Goal: Task Accomplishment & Management: Complete application form

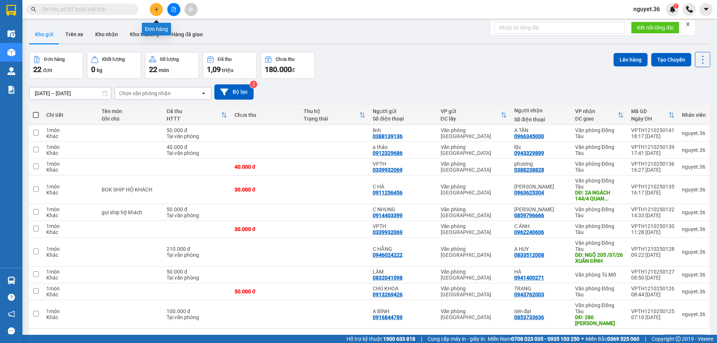
click at [157, 8] on icon "plus" at bounding box center [156, 9] width 5 height 5
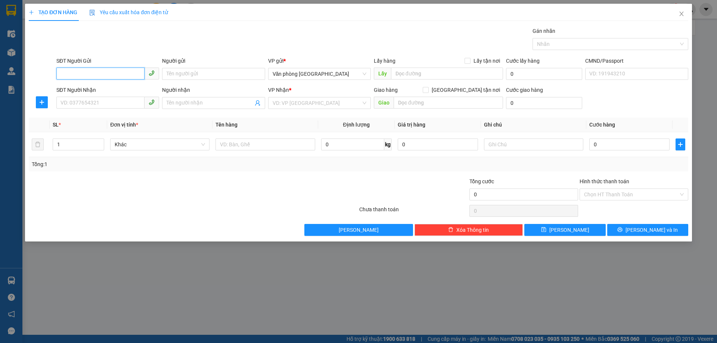
click at [130, 76] on input "SĐT Người Gửi" at bounding box center [100, 74] width 88 height 12
click at [81, 72] on input "SĐT Người Gửi" at bounding box center [100, 74] width 88 height 12
type input "0987980595"
click at [187, 72] on input "Người gửi" at bounding box center [213, 74] width 103 height 12
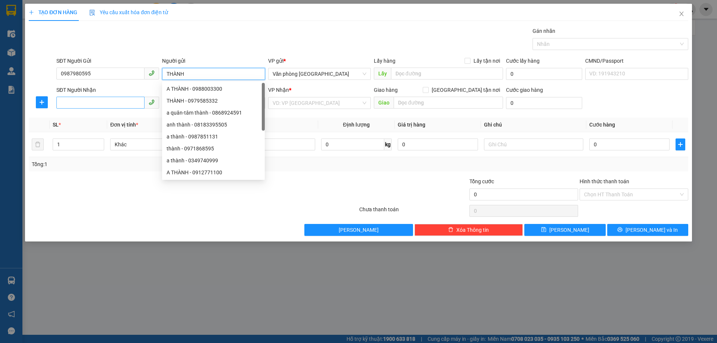
type input "THÀNH"
click at [115, 106] on input "SĐT Người Nhận" at bounding box center [100, 103] width 88 height 12
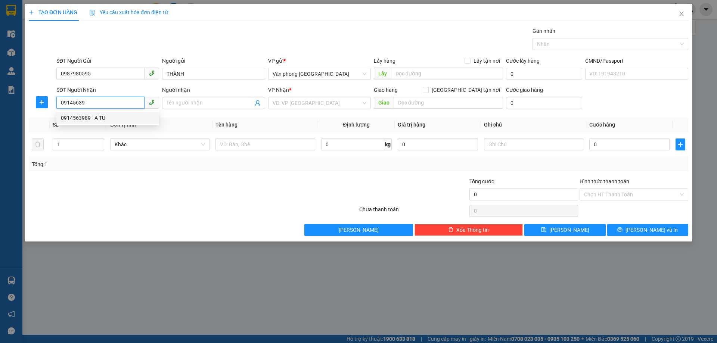
click at [108, 121] on div "0914563989 - A TU" at bounding box center [108, 118] width 94 height 8
type input "0914563989"
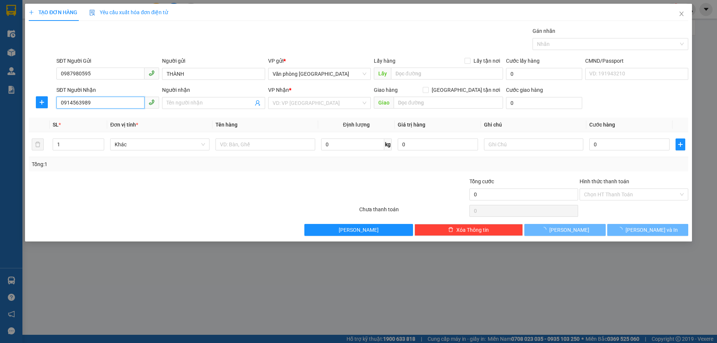
type input "A TU"
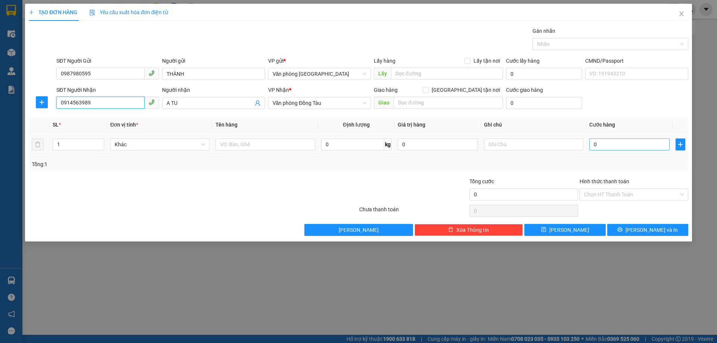
type input "0914563989"
click at [638, 146] on input "0" at bounding box center [629, 145] width 80 height 12
type input "3"
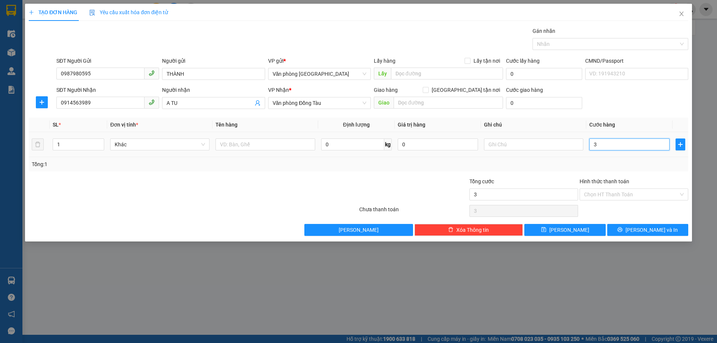
type input "30"
type input "300"
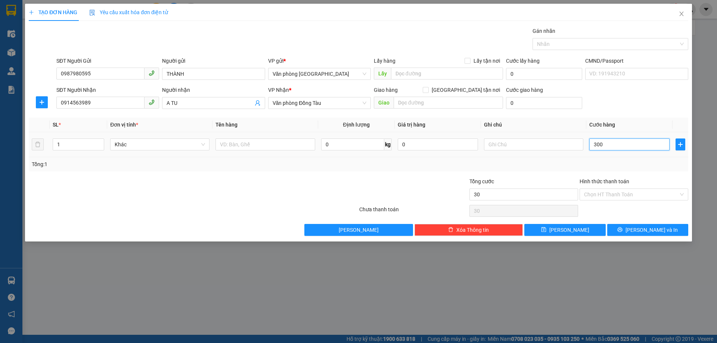
type input "300"
type input "3.000"
type input "30.000"
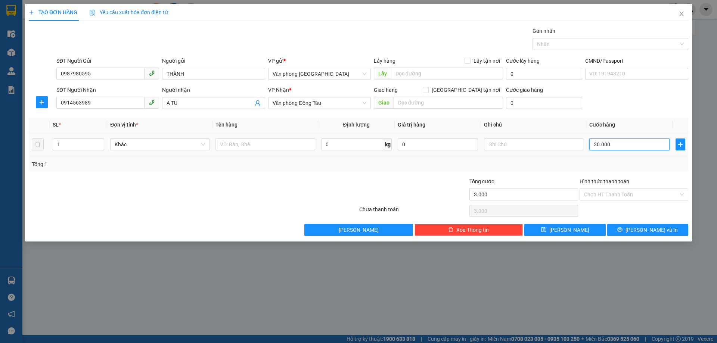
type input "30.000"
click at [645, 223] on div "Transit Pickup Surcharge Ids Transit Deliver Surcharge Ids Transit Deliver Surc…" at bounding box center [358, 131] width 659 height 209
click at [641, 227] on span "[PERSON_NAME] và In" at bounding box center [651, 230] width 52 height 8
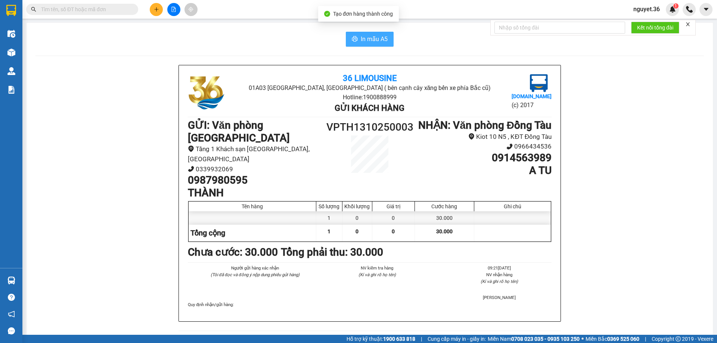
click at [377, 42] on span "In mẫu A5" at bounding box center [374, 38] width 27 height 9
click at [376, 36] on span "In mẫu A5" at bounding box center [374, 38] width 27 height 9
click at [114, 9] on input "text" at bounding box center [85, 9] width 88 height 8
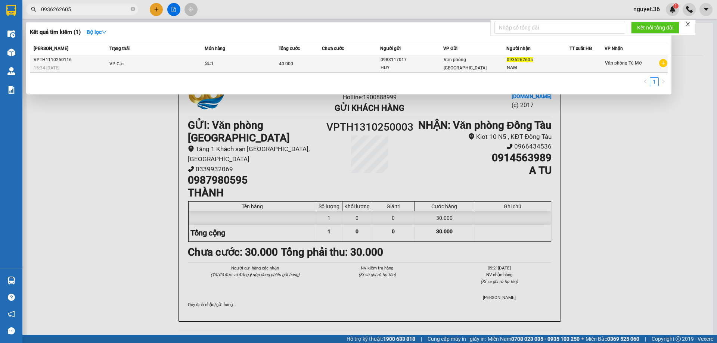
type input "0936262605"
click at [148, 64] on td "VP Gửi" at bounding box center [156, 64] width 97 height 18
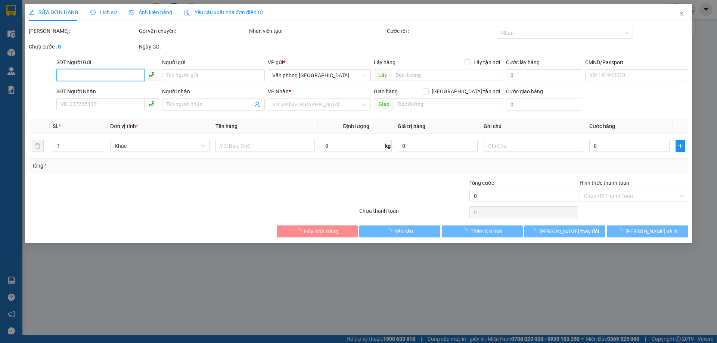
type input "0983117017"
type input "HUY"
type input "0936262605"
type input "NAM"
type input "40.000"
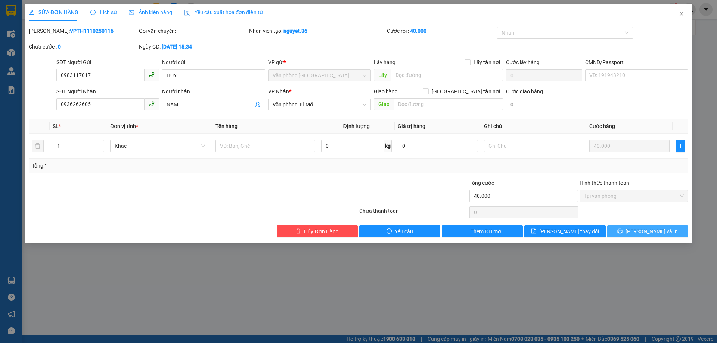
click at [622, 229] on icon "printer" at bounding box center [619, 231] width 5 height 5
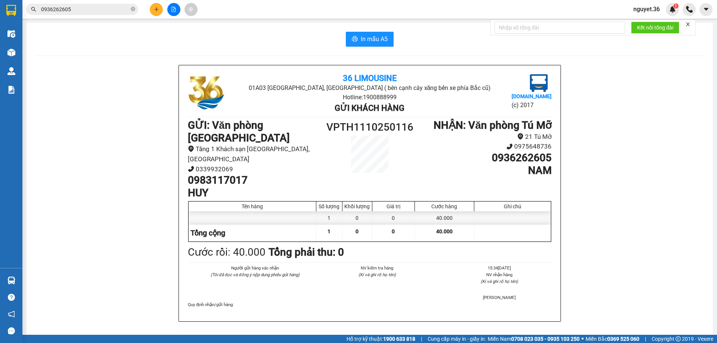
click at [93, 7] on input "0936262605" at bounding box center [85, 9] width 88 height 8
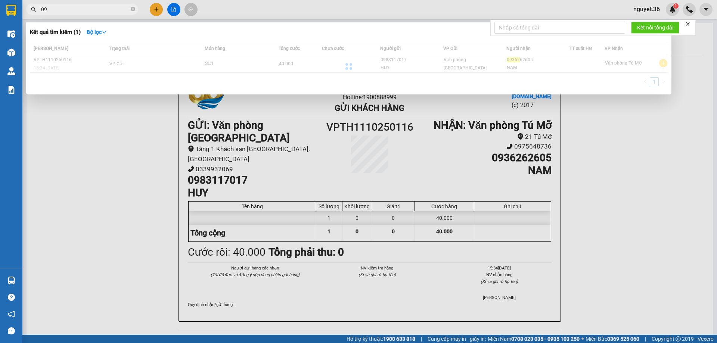
type input "0"
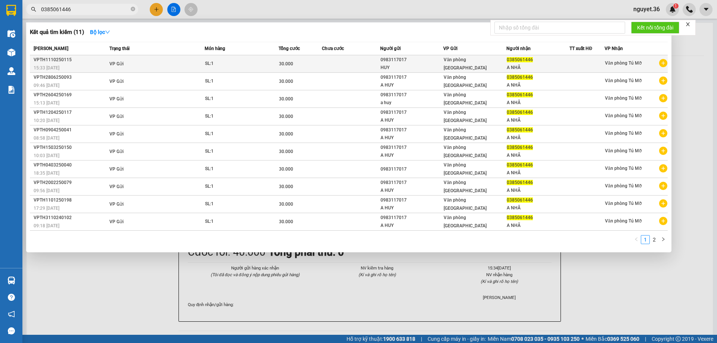
type input "0385061446"
click at [176, 67] on td "VP Gửi" at bounding box center [156, 64] width 97 height 18
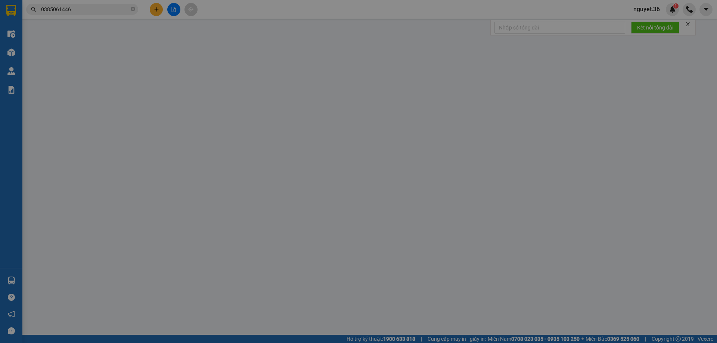
type input "0983117017"
type input "HUY"
type input "0385061446"
type input "A NHÃ"
type input "30.000"
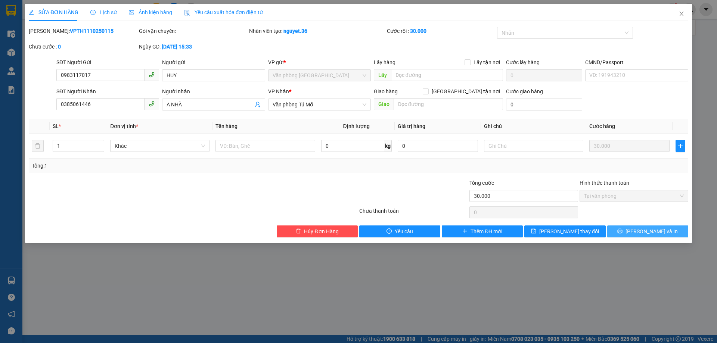
click at [626, 232] on button "[PERSON_NAME] và In" at bounding box center [647, 232] width 81 height 12
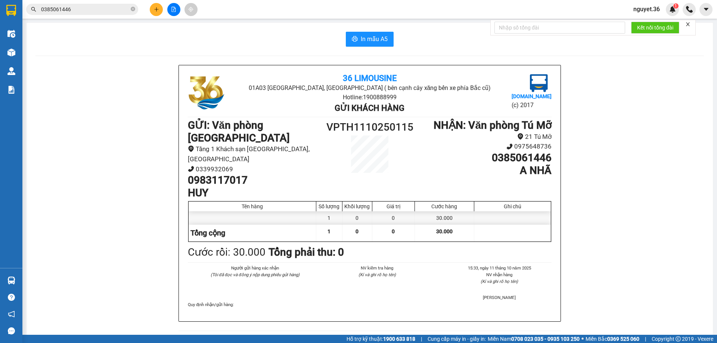
click at [108, 9] on input "0385061446" at bounding box center [85, 9] width 88 height 8
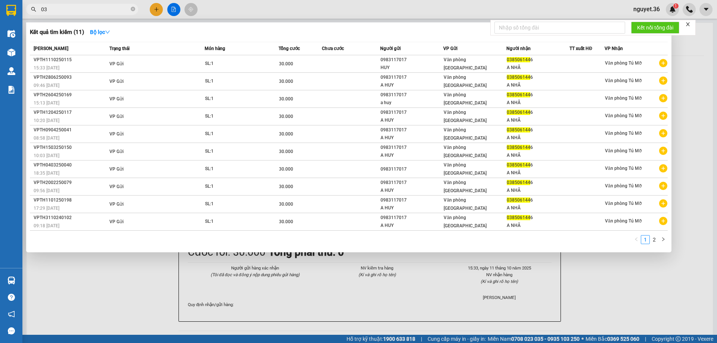
type input "0"
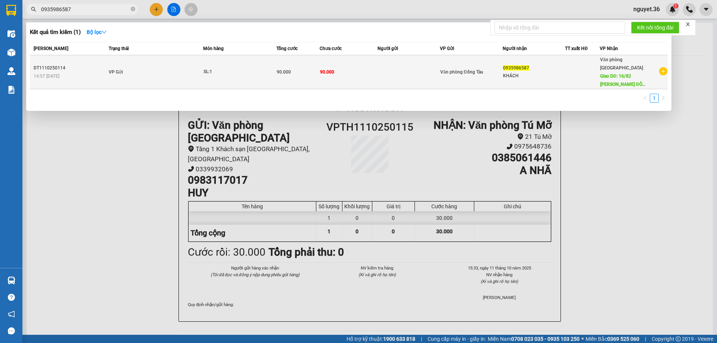
type input "0935986587"
click at [276, 68] on span "SL: 1" at bounding box center [239, 72] width 72 height 8
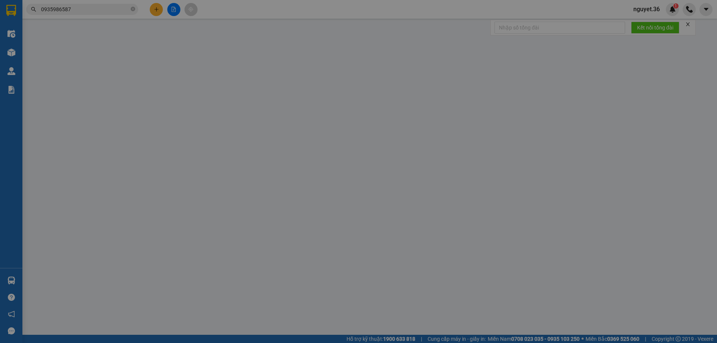
type input "0935986587"
type input "KHÁCH"
type input "16/82 [PERSON_NAME][GEOGRAPHIC_DATA]"
type input "40.000"
type input "90.000"
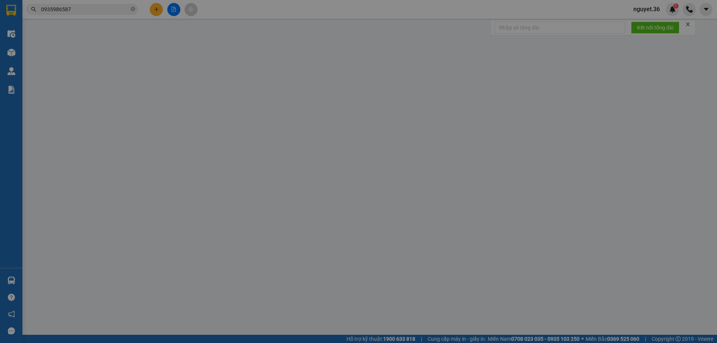
type input "90.000"
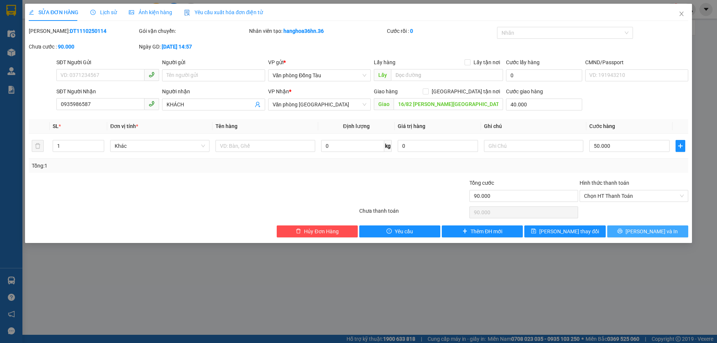
click at [646, 230] on span "[PERSON_NAME] và In" at bounding box center [651, 231] width 52 height 8
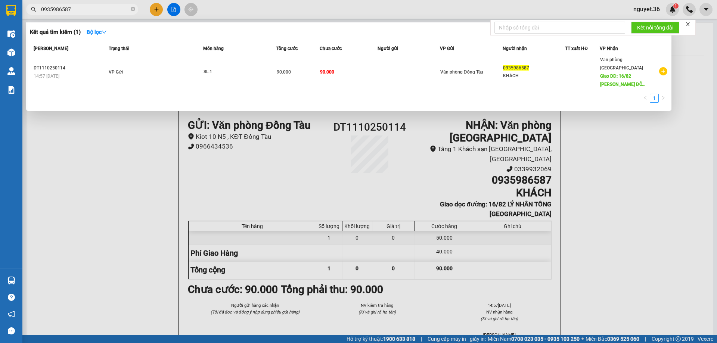
click at [91, 12] on input "0935986587" at bounding box center [85, 9] width 88 height 8
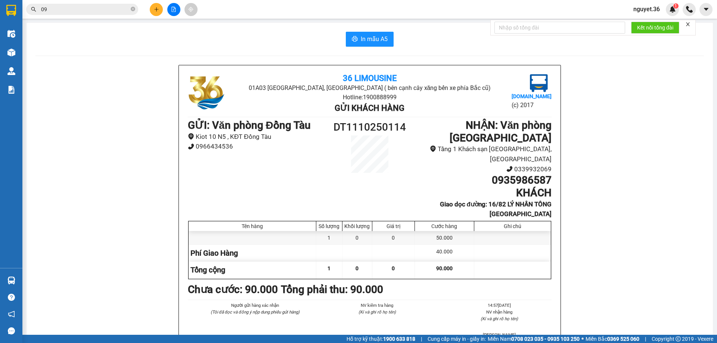
type input "0"
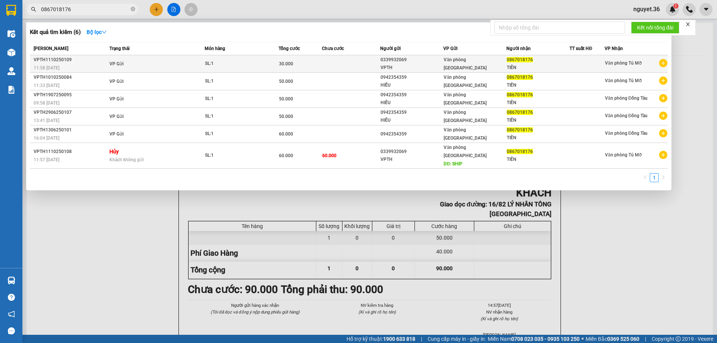
type input "0867018176"
click at [139, 60] on td "VP Gửi" at bounding box center [156, 64] width 97 height 18
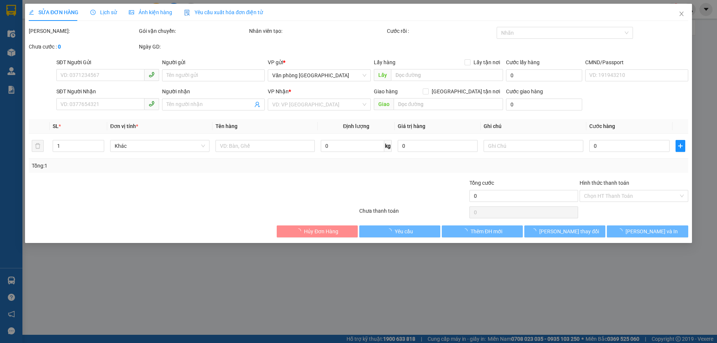
type input "0339932069"
type input "VPTH"
type input "0867018176"
type input "TIẾN"
type input "30.000"
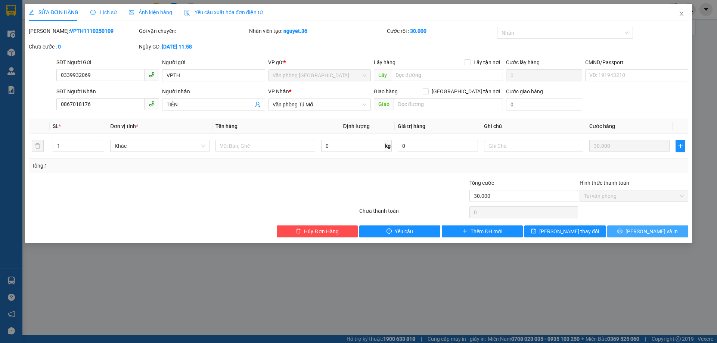
click at [625, 233] on button "[PERSON_NAME] và In" at bounding box center [647, 232] width 81 height 12
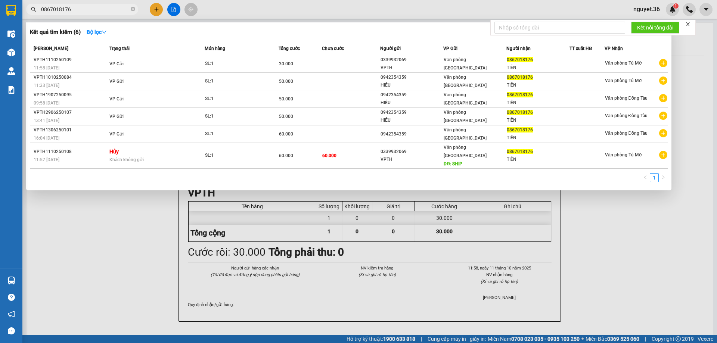
click at [94, 6] on input "0867018176" at bounding box center [85, 9] width 88 height 8
type input "0"
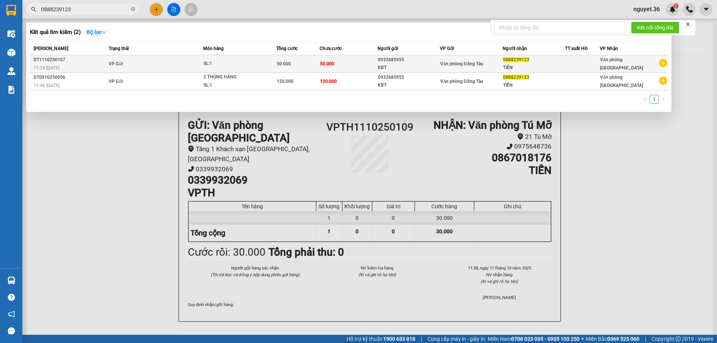
type input "0888239123"
click at [174, 67] on td "VP Gửi" at bounding box center [155, 64] width 96 height 18
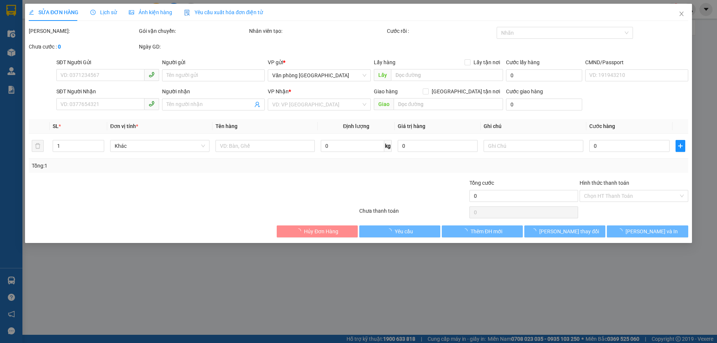
type input "0932685955"
type input "KBT"
type input "0888239123"
type input "TIẾN"
type input "50.000"
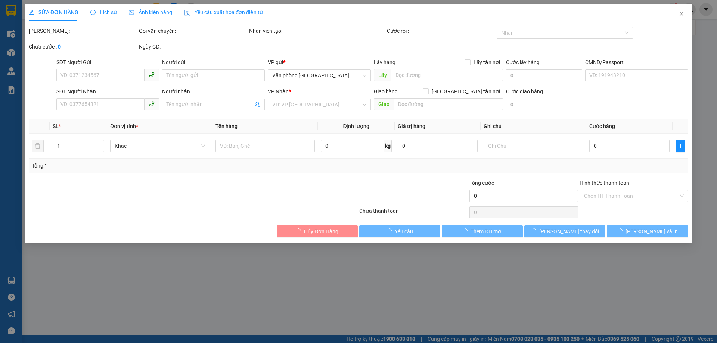
type input "50.000"
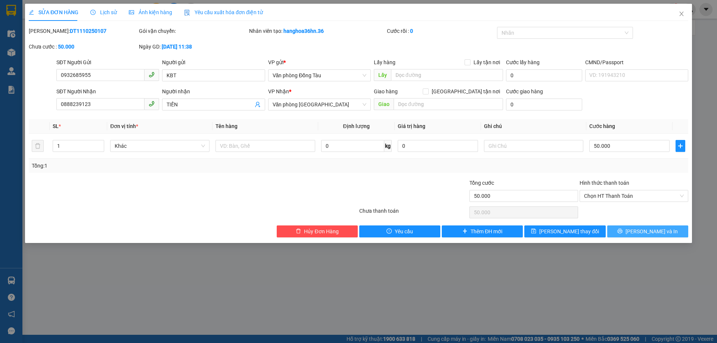
click at [643, 232] on span "[PERSON_NAME] và In" at bounding box center [651, 231] width 52 height 8
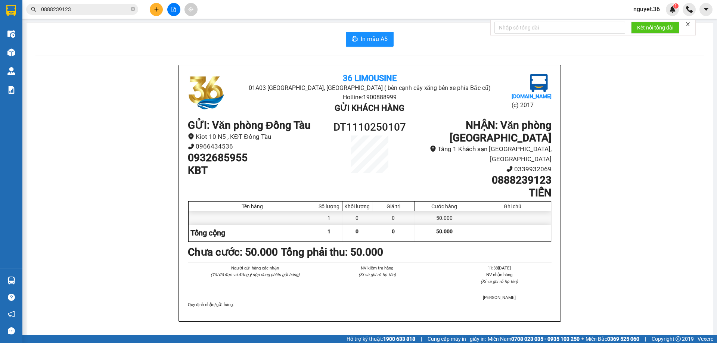
click at [88, 6] on input "0888239123" at bounding box center [85, 9] width 88 height 8
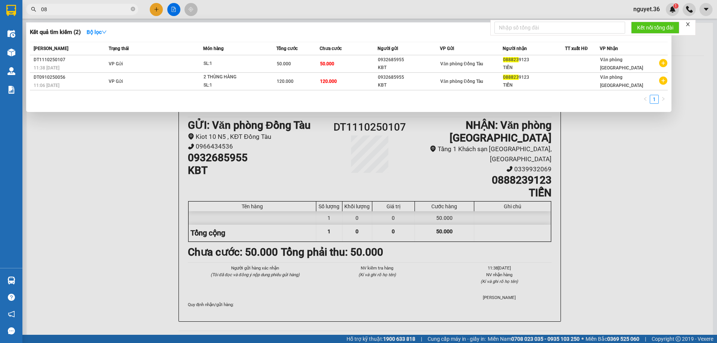
type input "0"
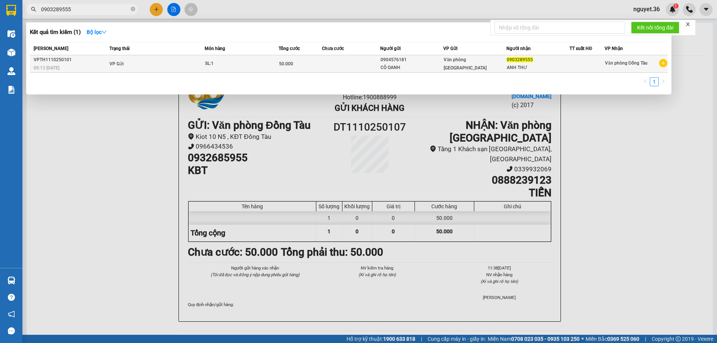
type input "0903289555"
click at [180, 65] on td "VP Gửi" at bounding box center [156, 64] width 97 height 18
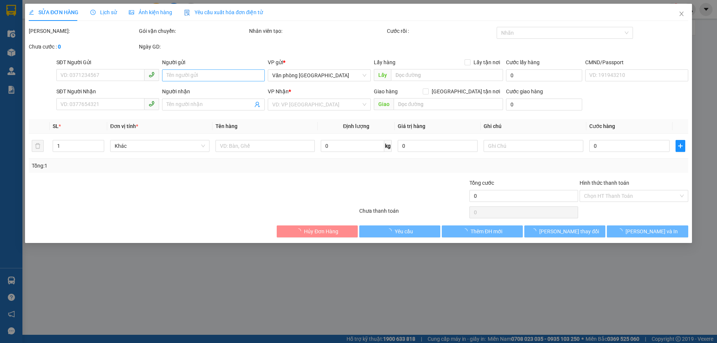
type input "0904576181"
type input "CÔ OANH"
type input "0903289555"
type input "ANH THƯ"
type input "50.000"
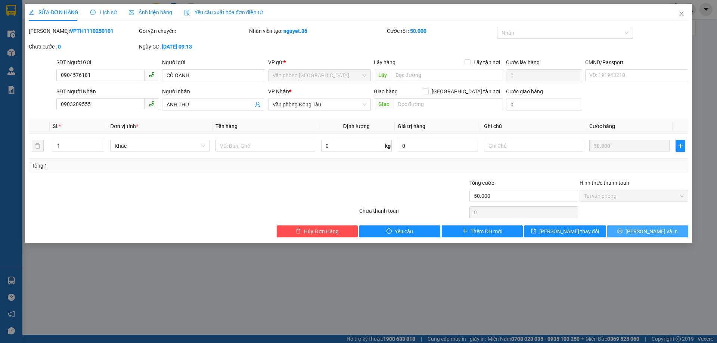
click at [624, 228] on button "[PERSON_NAME] và In" at bounding box center [647, 232] width 81 height 12
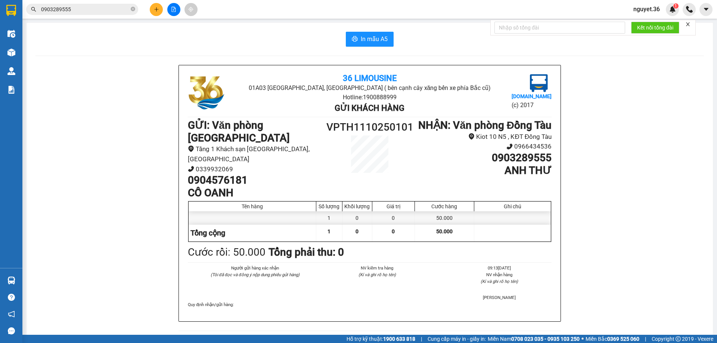
click at [84, 9] on input "0903289555" at bounding box center [85, 9] width 88 height 8
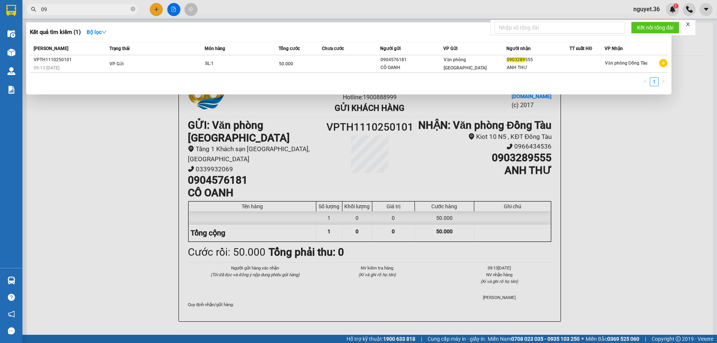
type input "0"
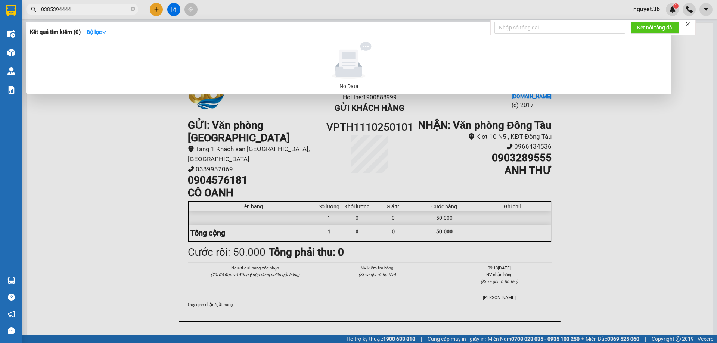
type input "0385394444"
click at [156, 8] on div at bounding box center [358, 171] width 717 height 343
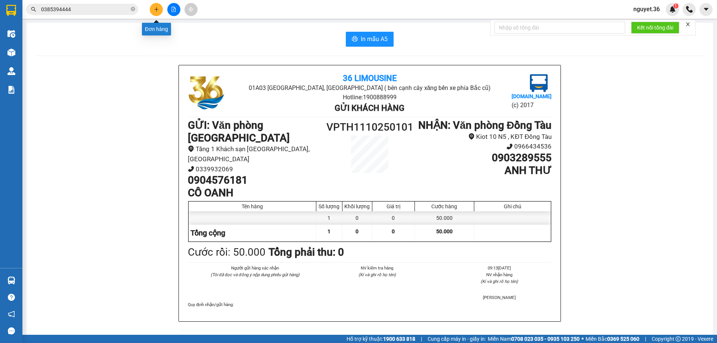
click at [156, 7] on icon "plus" at bounding box center [156, 9] width 5 height 5
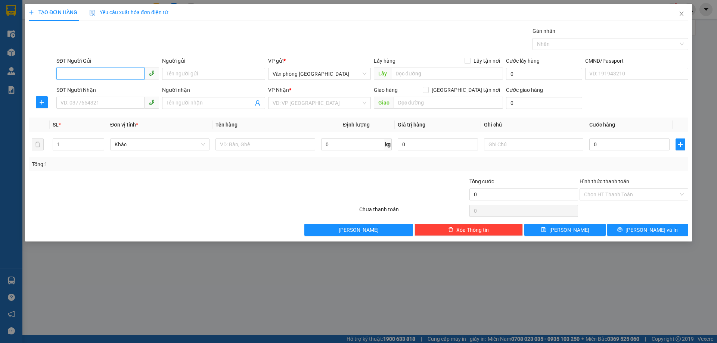
click at [116, 73] on input "SĐT Người Gửi" at bounding box center [100, 74] width 88 height 12
click at [112, 88] on div "0978382567 - [PERSON_NAME]" at bounding box center [108, 89] width 94 height 8
type input "0978382567"
type input "c hương"
type input "0978382567"
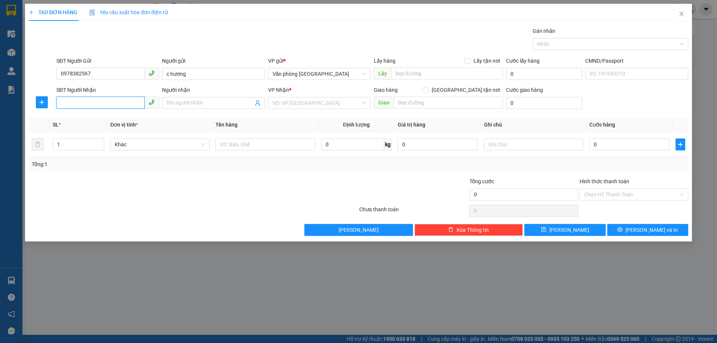
click at [109, 99] on input "SĐT Người Nhận" at bounding box center [100, 103] width 88 height 12
click at [100, 117] on div "0976680036 - c hân" at bounding box center [108, 118] width 94 height 8
type input "0976680036"
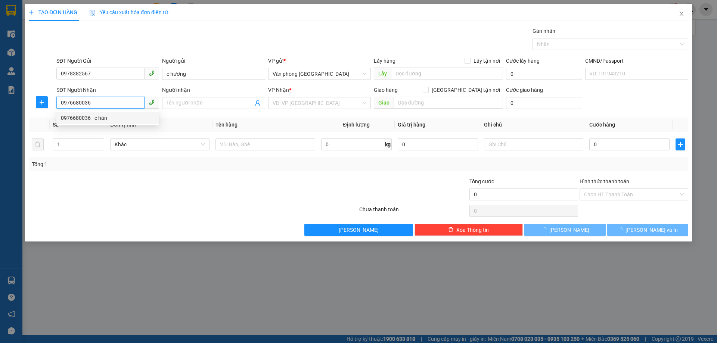
type input "c hân"
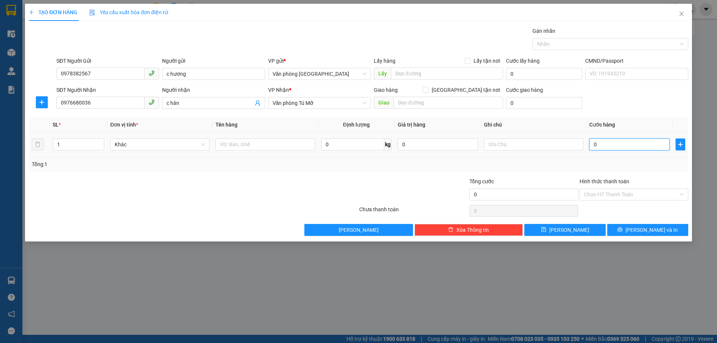
click at [618, 146] on input "0" at bounding box center [629, 145] width 80 height 12
type input "5"
type input "50"
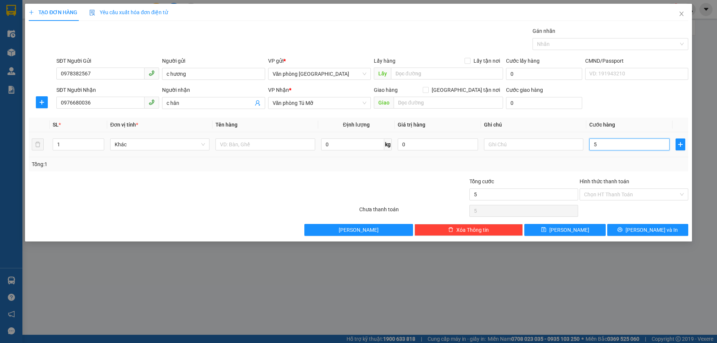
type input "50"
type input "500"
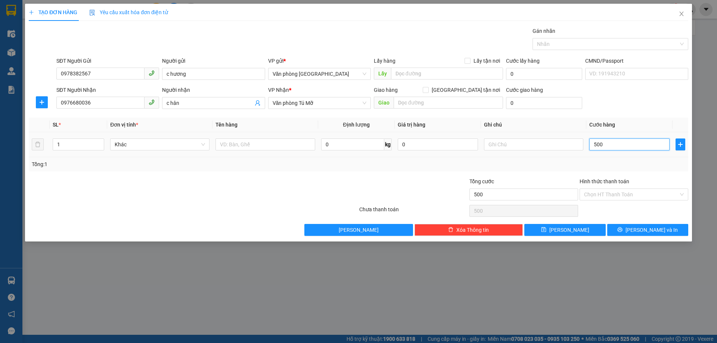
type input "5.000"
type input "50.000"
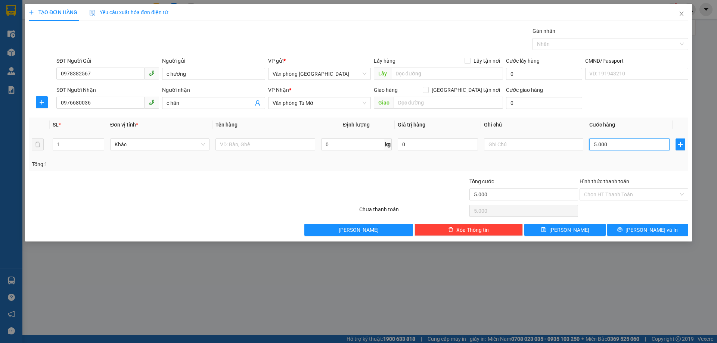
type input "50.000"
click at [618, 191] on input "Hình thức thanh toán" at bounding box center [631, 194] width 94 height 11
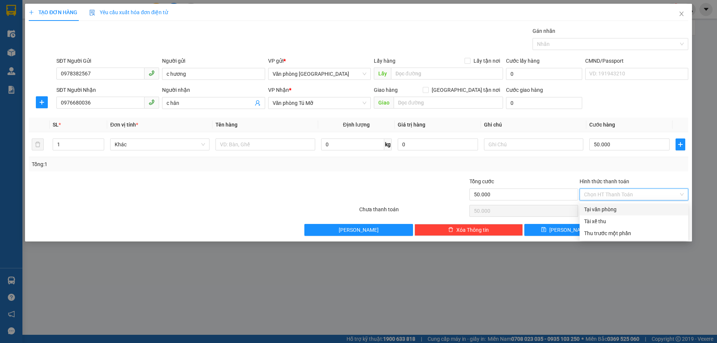
click at [605, 210] on div "Tại văn phòng" at bounding box center [634, 209] width 100 height 8
type input "0"
click at [643, 226] on span "[PERSON_NAME] và In" at bounding box center [651, 230] width 52 height 8
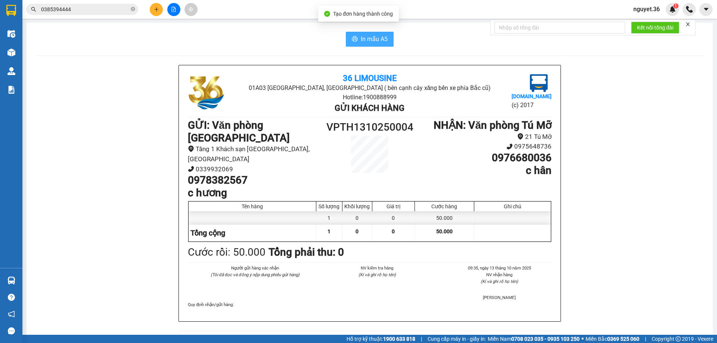
click at [361, 38] on span "In mẫu A5" at bounding box center [374, 38] width 27 height 9
click at [131, 212] on div "36 Limousine 01A03 [GEOGRAPHIC_DATA], [GEOGRAPHIC_DATA] ( bên cạnh cây xăng bến…" at bounding box center [369, 340] width 668 height 550
